Goal: Task Accomplishment & Management: Complete application form

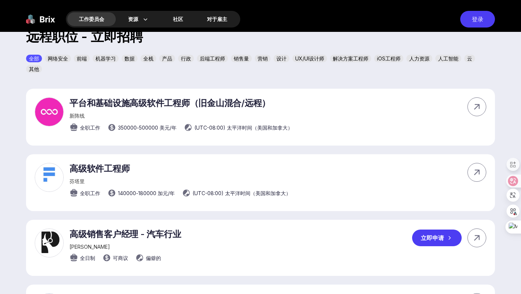
scroll to position [250, 0]
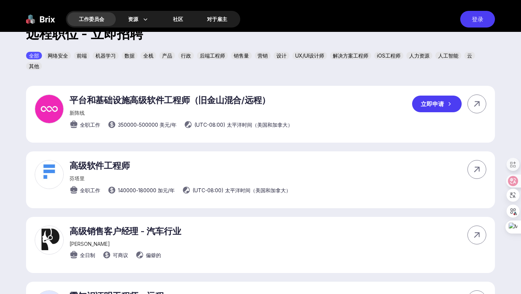
click at [434, 106] on font "立即申请" at bounding box center [432, 103] width 23 height 7
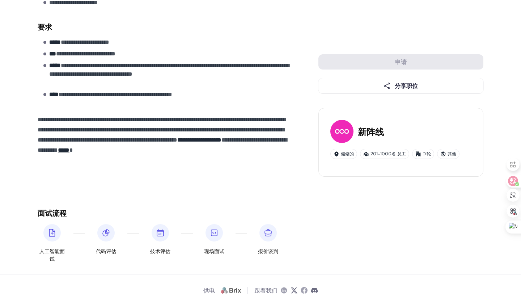
scroll to position [849, 0]
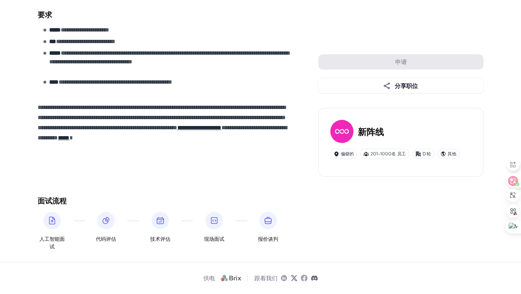
click at [53, 218] on icon at bounding box center [52, 220] width 5 height 7
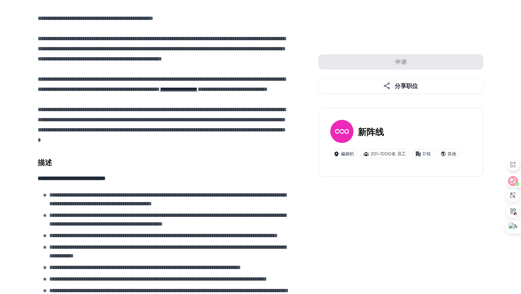
scroll to position [0, 0]
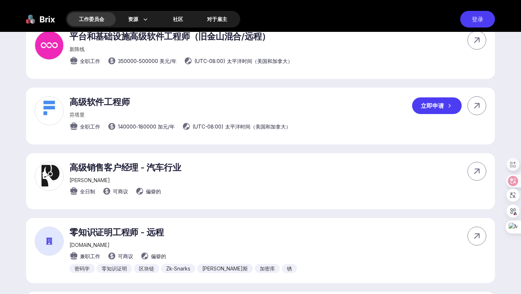
scroll to position [315, 0]
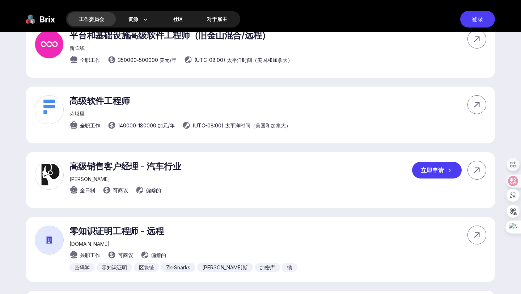
click at [121, 167] on font "高级销售客户经理 - 汽车行业" at bounding box center [124, 166] width 111 height 10
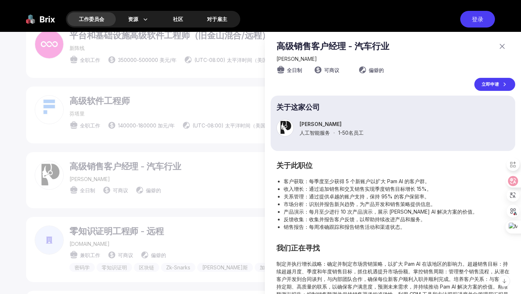
scroll to position [22, 0]
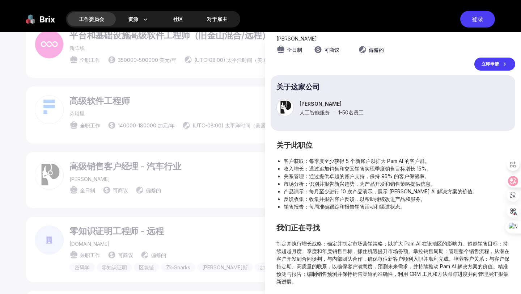
click at [210, 191] on div at bounding box center [260, 163] width 521 height 262
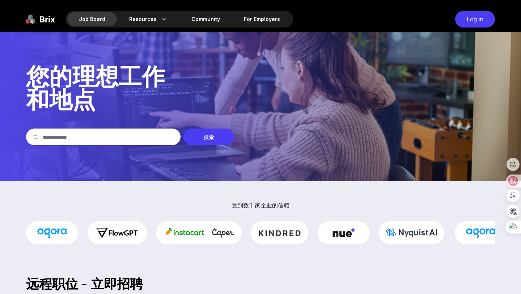
scroll to position [11, 0]
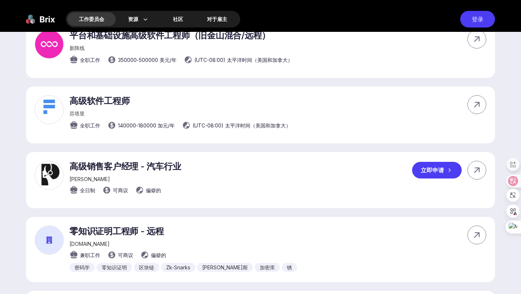
click at [426, 172] on font "立即申请" at bounding box center [432, 169] width 23 height 7
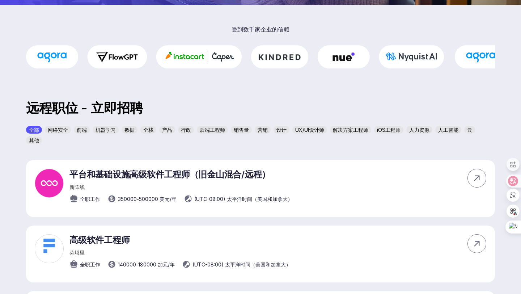
scroll to position [120, 0]
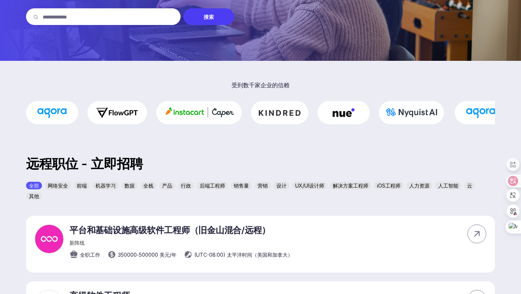
click at [121, 15] on input "text" at bounding box center [108, 16] width 131 height 17
type input "**"
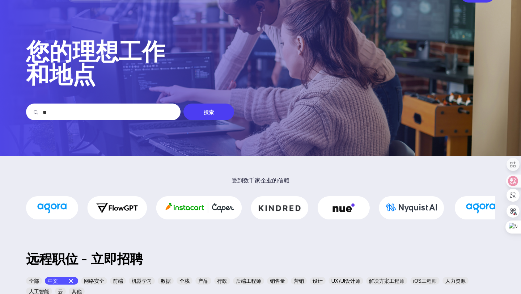
scroll to position [0, 0]
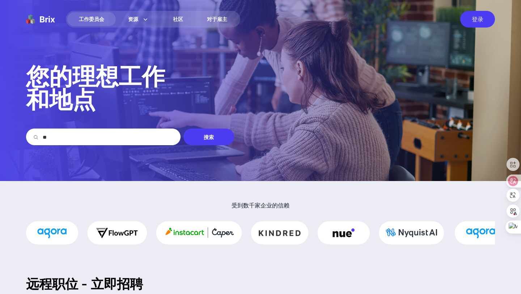
click at [208, 134] on font "搜索" at bounding box center [209, 137] width 10 height 6
click at [208, 136] on font "搜索" at bounding box center [209, 137] width 10 height 6
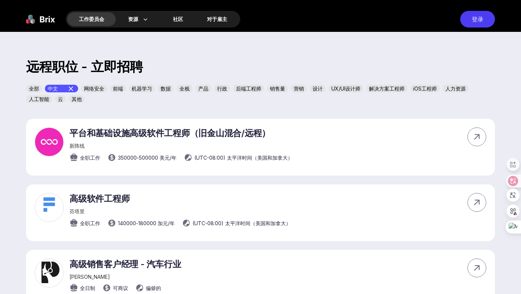
scroll to position [231, 0]
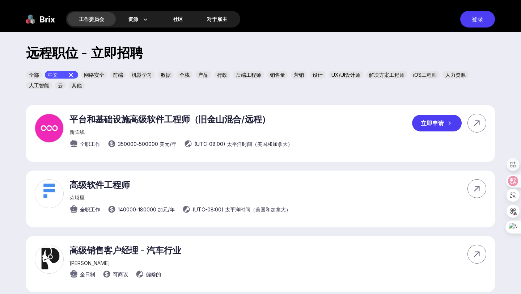
click at [132, 118] on font "平台和基础设施高级软件工程师（旧金山混合/远程）" at bounding box center [169, 119] width 201 height 10
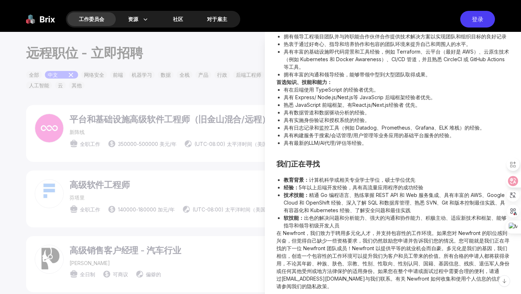
scroll to position [371, 0]
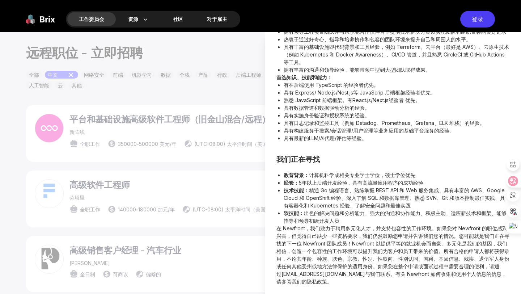
click at [194, 184] on div at bounding box center [260, 163] width 521 height 262
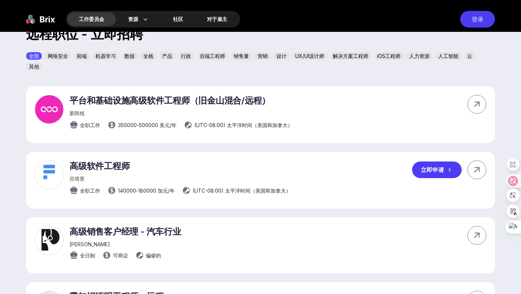
scroll to position [259, 0]
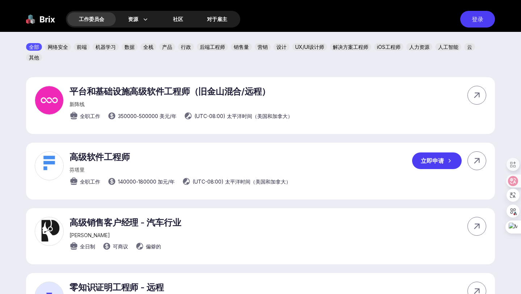
click at [107, 162] on font "高级软件工程师" at bounding box center [99, 157] width 60 height 10
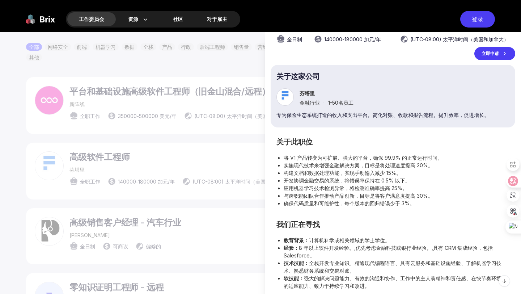
scroll to position [37, 0]
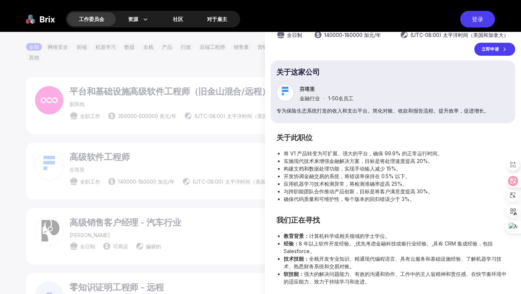
click at [191, 154] on div at bounding box center [260, 163] width 521 height 262
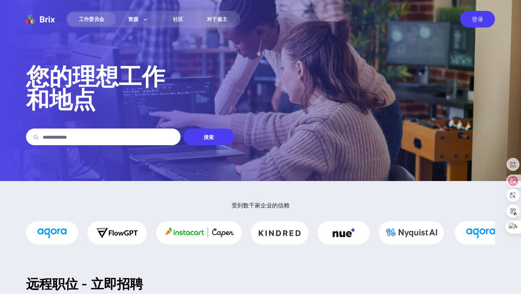
click at [480, 17] on font "登录" at bounding box center [478, 19] width 12 height 7
click at [298, 114] on div "您的理想工作 和地点 搜索" at bounding box center [260, 105] width 469 height 80
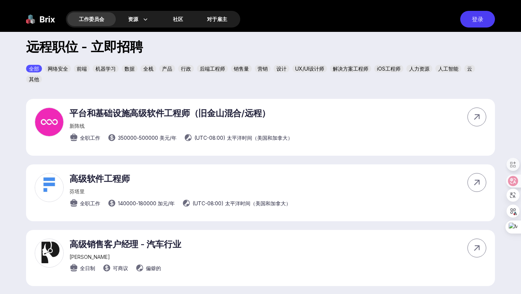
scroll to position [154, 0]
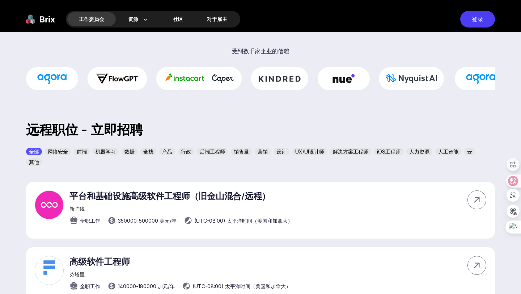
click at [149, 152] on font "全栈" at bounding box center [148, 151] width 10 height 6
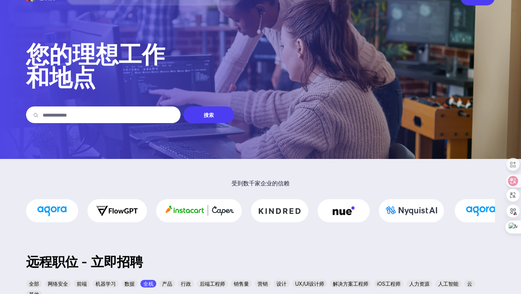
scroll to position [0, 0]
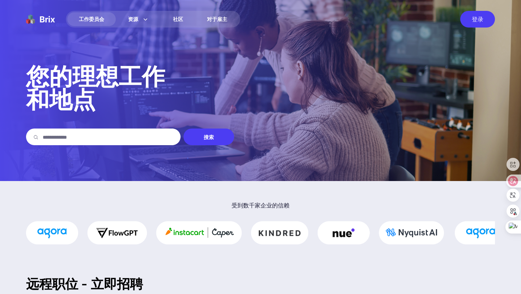
click at [143, 140] on input "text" at bounding box center [108, 136] width 131 height 17
type input "*"
type input "**"
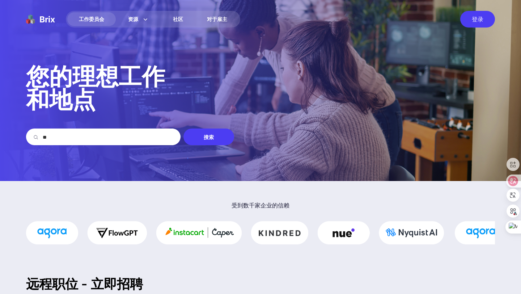
click at [211, 139] on font "搜索" at bounding box center [209, 137] width 10 height 6
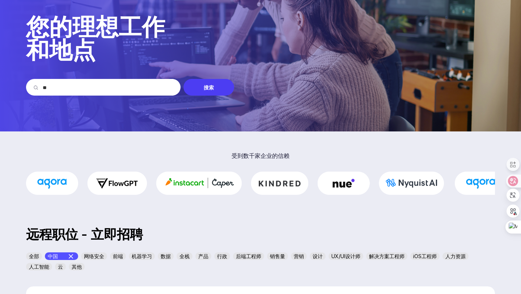
scroll to position [49, 0]
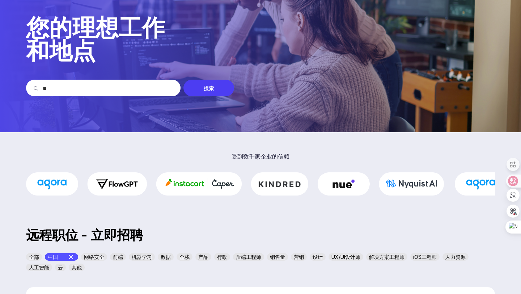
click at [213, 86] on font "搜索" at bounding box center [209, 88] width 10 height 6
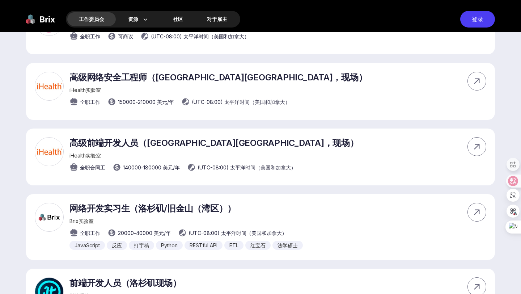
scroll to position [1113, 0]
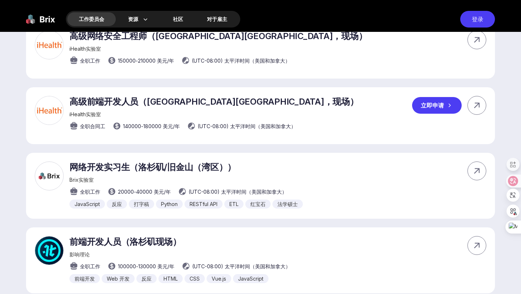
click at [432, 109] on font "立即申请" at bounding box center [432, 105] width 23 height 7
